Goal: Transaction & Acquisition: Download file/media

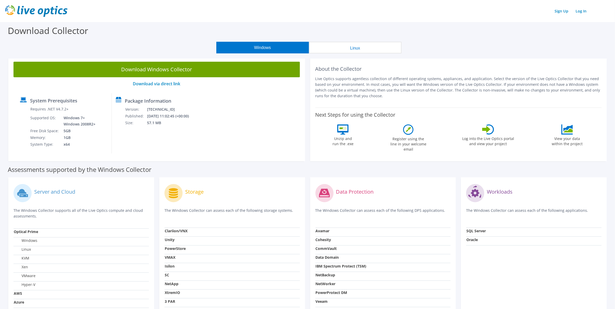
click at [351, 70] on h2 "About the Collector" at bounding box center [458, 69] width 286 height 6
click at [351, 50] on button "Linux" at bounding box center [355, 48] width 93 height 12
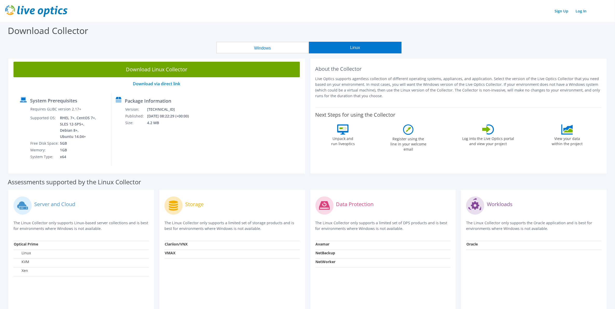
click at [265, 47] on button "Windows" at bounding box center [262, 48] width 93 height 12
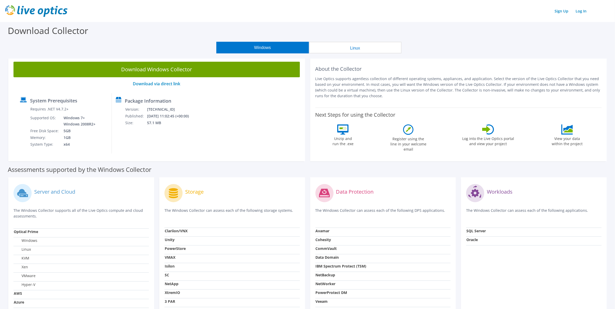
click at [351, 51] on button "Linux" at bounding box center [355, 48] width 93 height 12
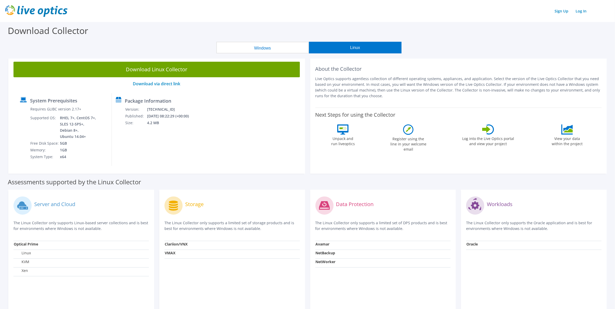
click at [262, 43] on button "Windows" at bounding box center [262, 48] width 93 height 12
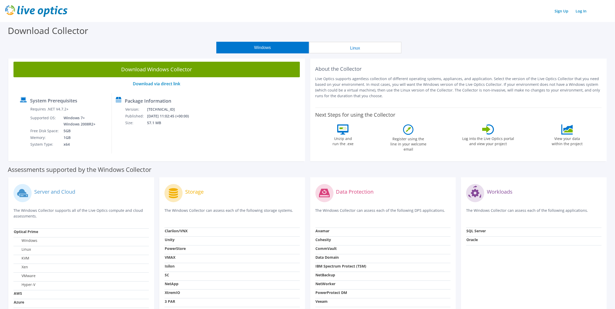
click at [350, 47] on button "Linux" at bounding box center [355, 48] width 93 height 12
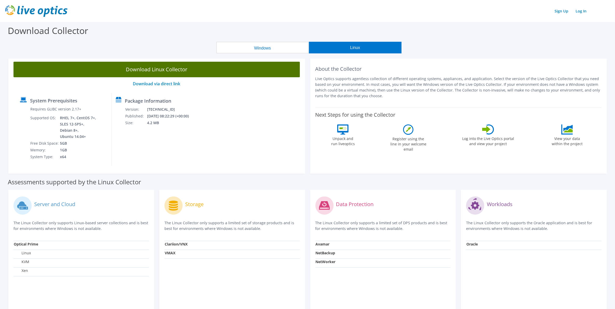
click at [140, 65] on link "Download Linux Collector" at bounding box center [156, 70] width 286 height 16
